Goal: Information Seeking & Learning: Compare options

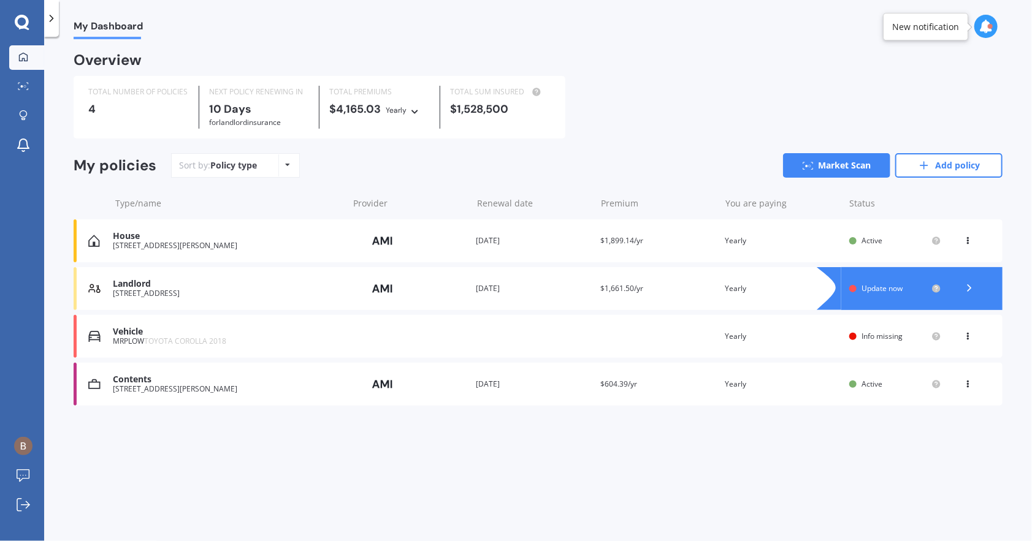
click at [163, 292] on div "[STREET_ADDRESS]" at bounding box center [227, 293] width 229 height 9
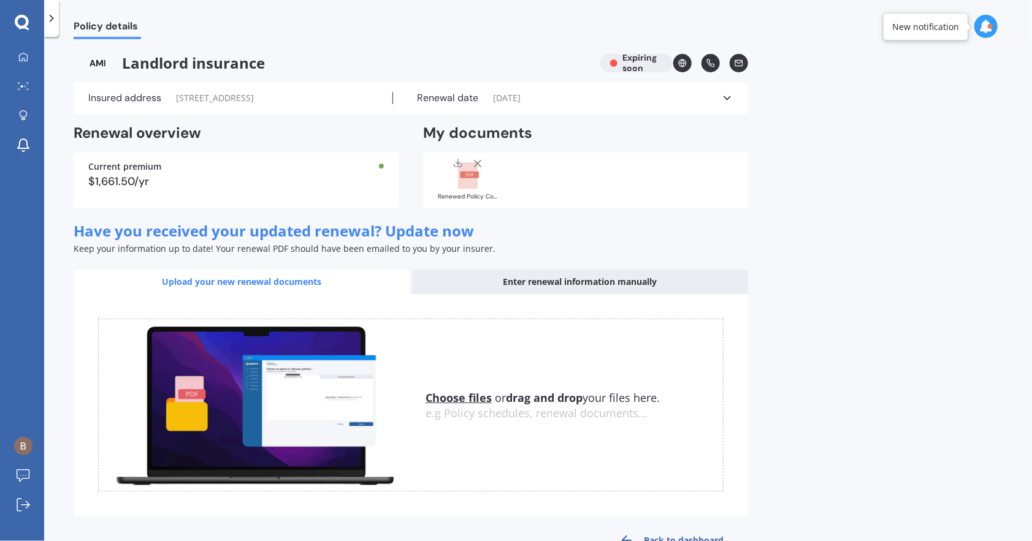
click at [729, 99] on icon at bounding box center [727, 98] width 12 height 12
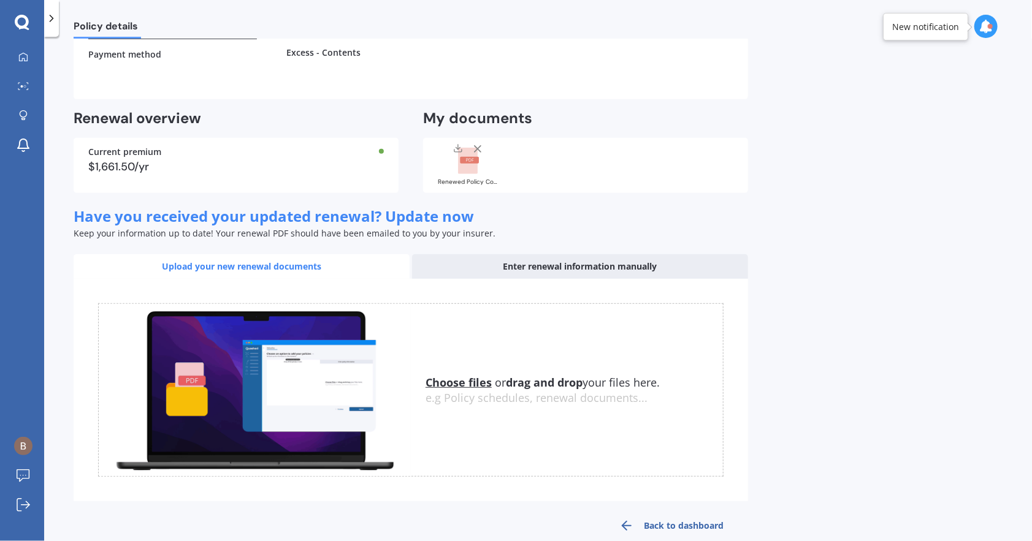
scroll to position [258, 0]
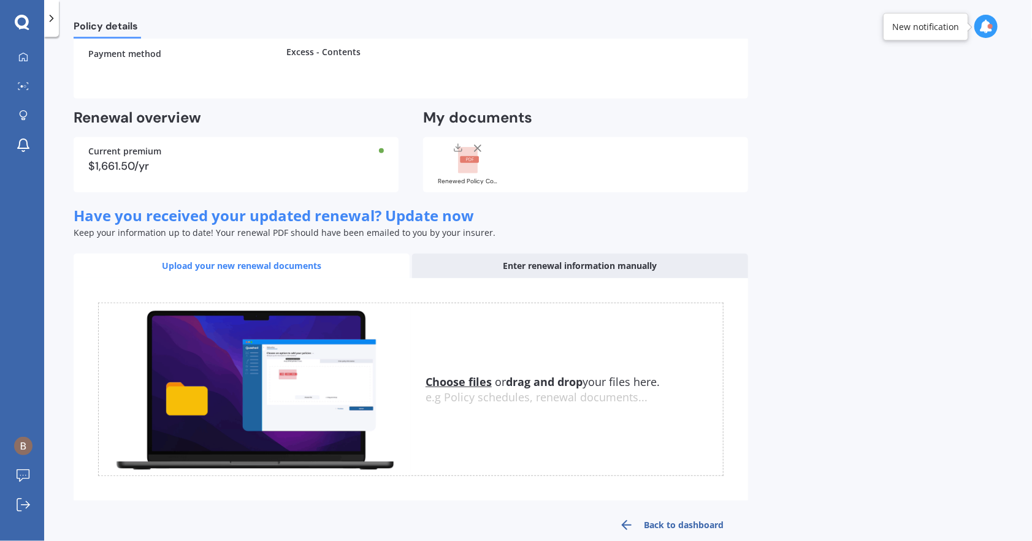
click at [137, 155] on div "Current premium $1,661.50/yr" at bounding box center [236, 164] width 325 height 55
click at [26, 84] on icon at bounding box center [23, 86] width 11 height 8
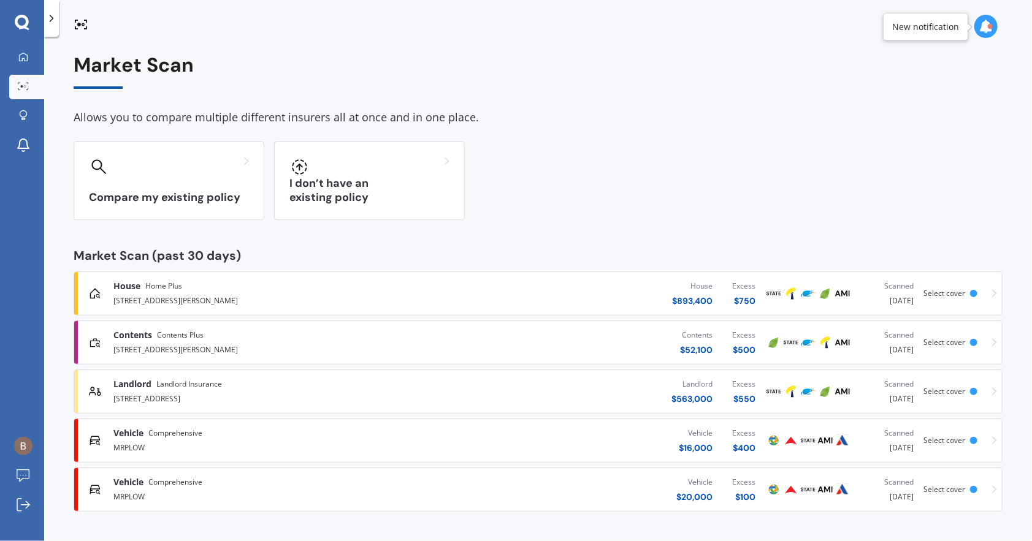
click at [997, 390] on link "Landlord Landlord Insurance [STREET_ADDRESS] Landlord $ 563,000 Excess $ 550 Sc…" at bounding box center [538, 392] width 929 height 44
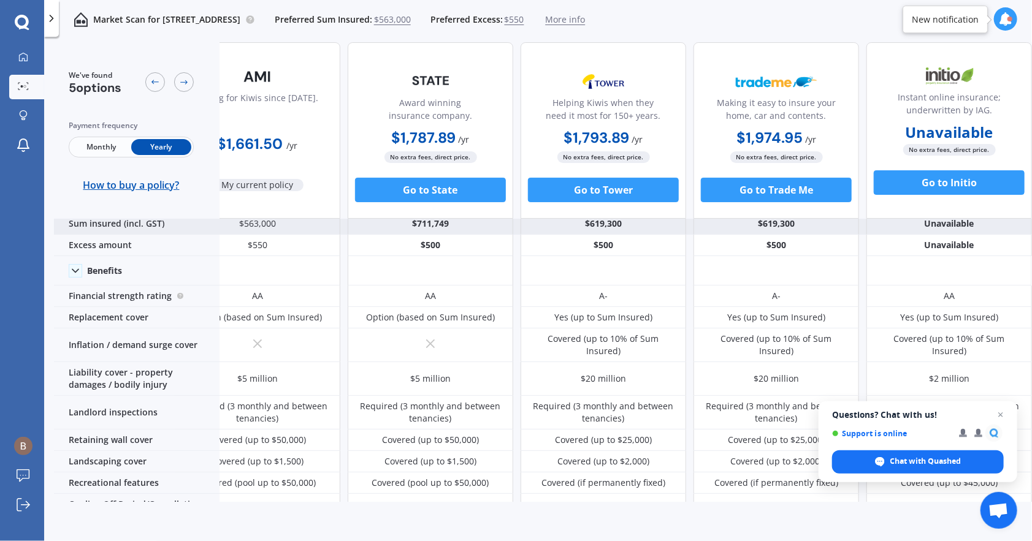
scroll to position [0, 50]
